Goal: Information Seeking & Learning: Learn about a topic

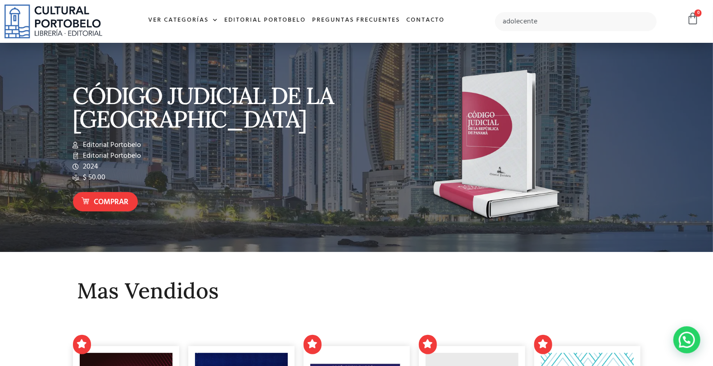
type input "adolecente"
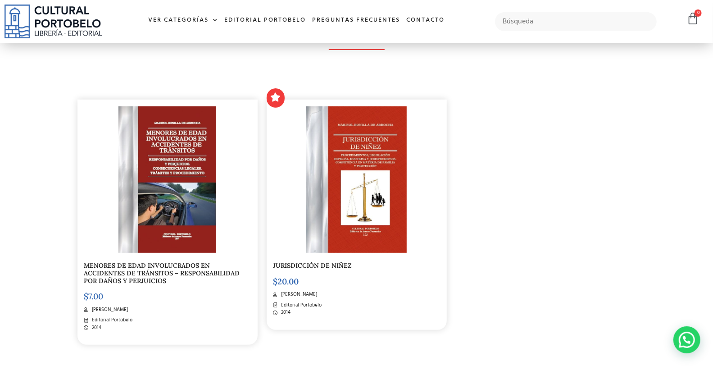
scroll to position [133, 0]
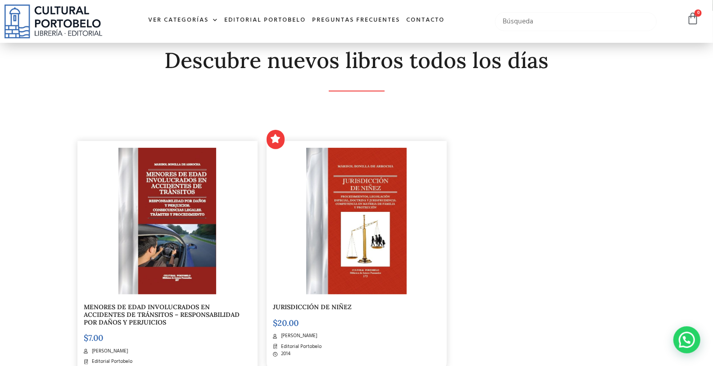
click at [565, 20] on input "text" at bounding box center [575, 21] width 161 height 19
type input "responsabilidad"
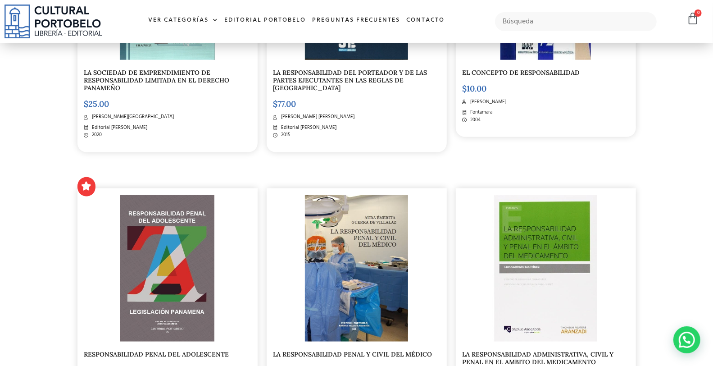
scroll to position [734, 0]
